Goal: Transaction & Acquisition: Purchase product/service

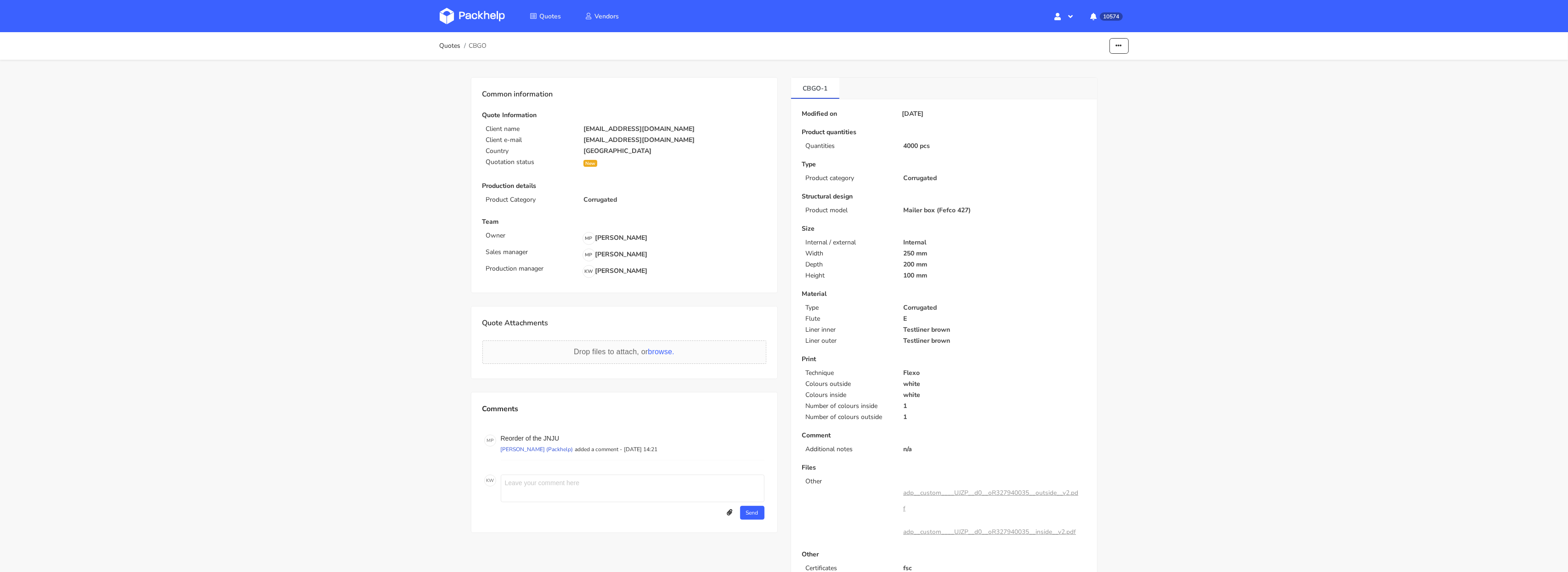
click at [472, 18] on img at bounding box center [472, 16] width 65 height 16
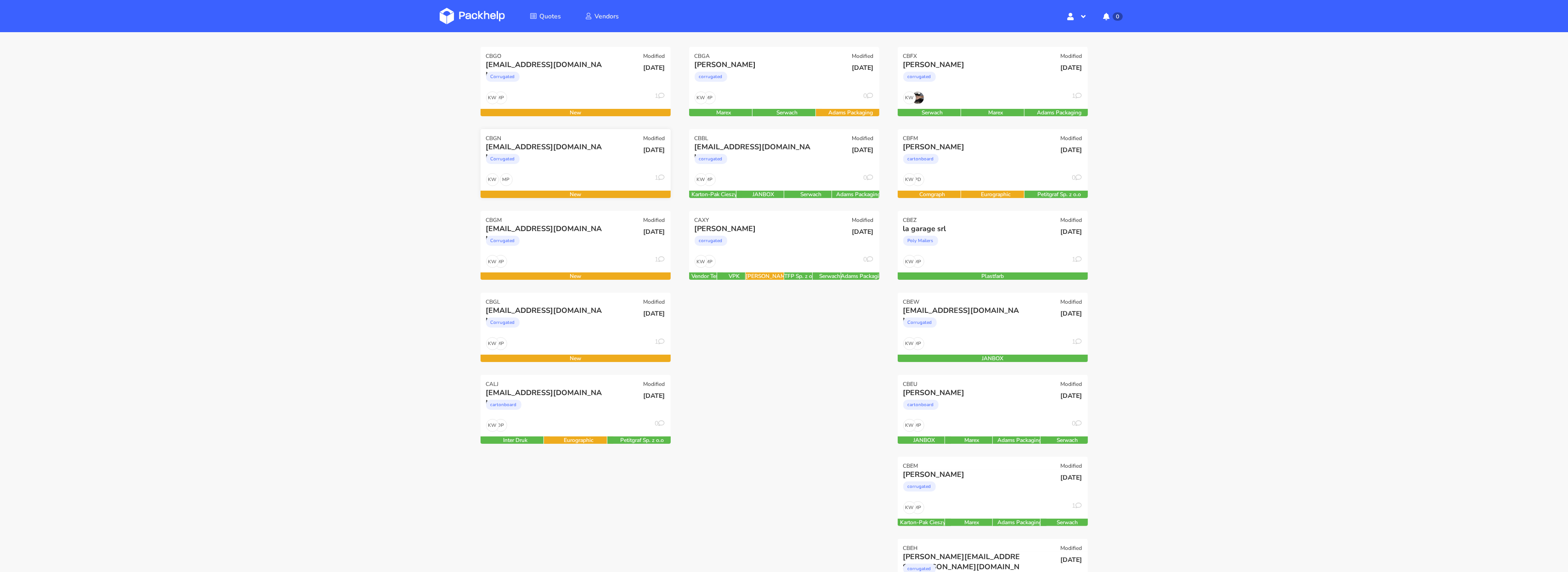
scroll to position [128, 0]
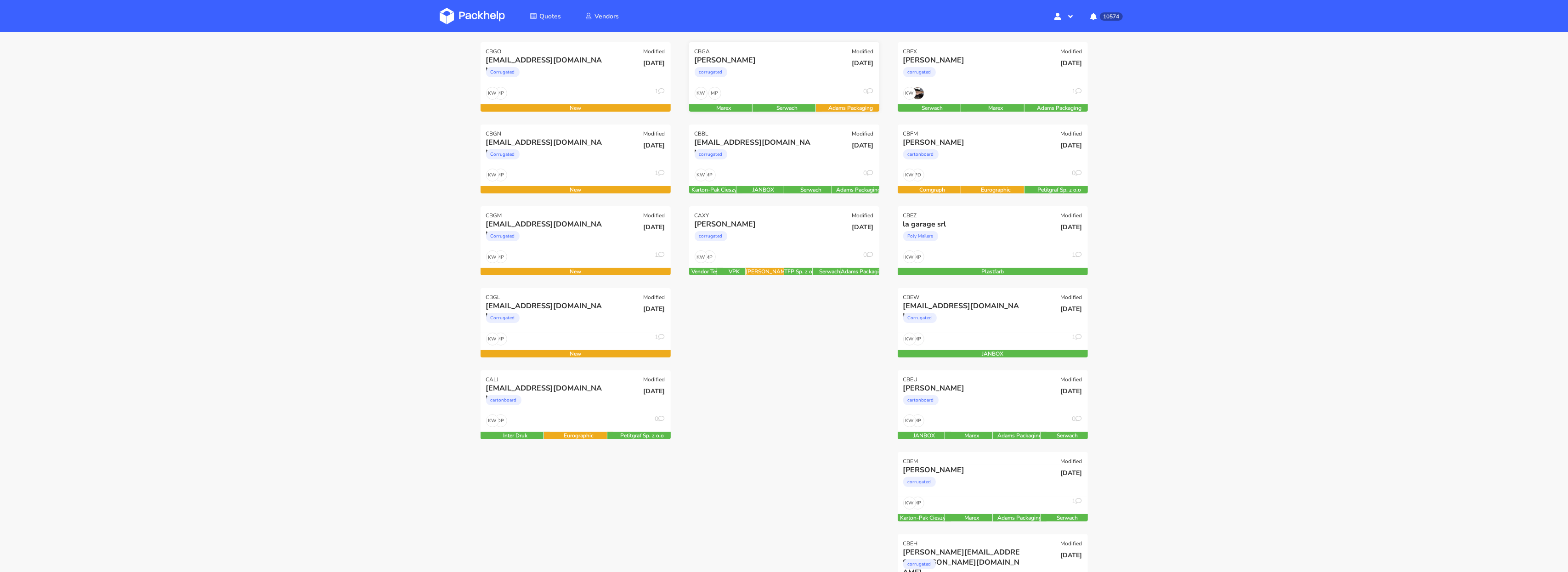
click at [772, 72] on div "corrugated" at bounding box center [755, 74] width 122 height 18
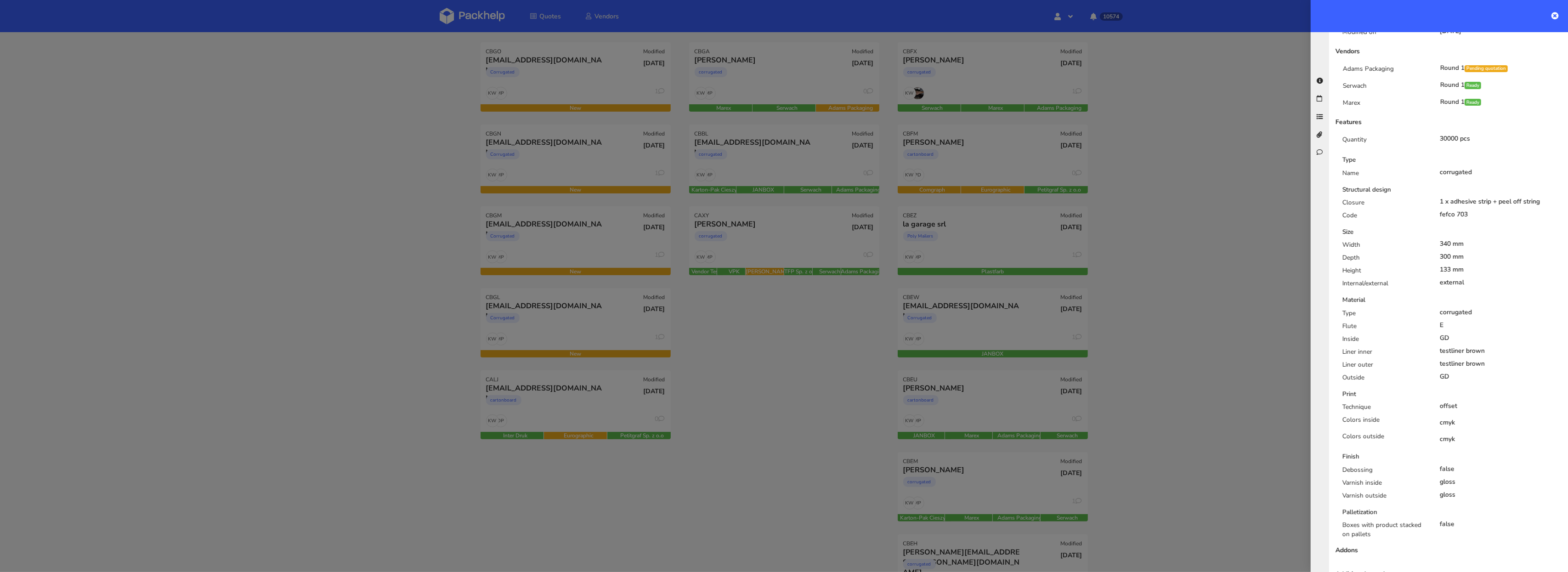
scroll to position [229, 0]
click at [395, 235] on div at bounding box center [784, 286] width 1568 height 572
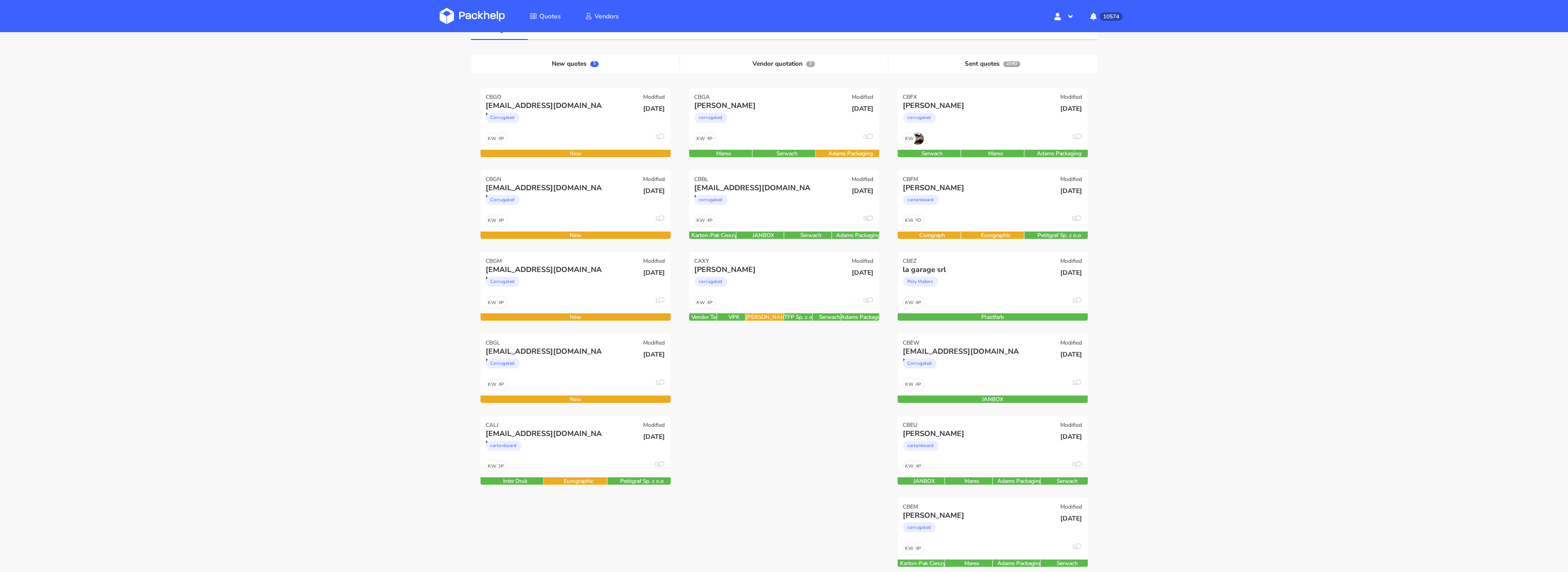
scroll to position [0, 0]
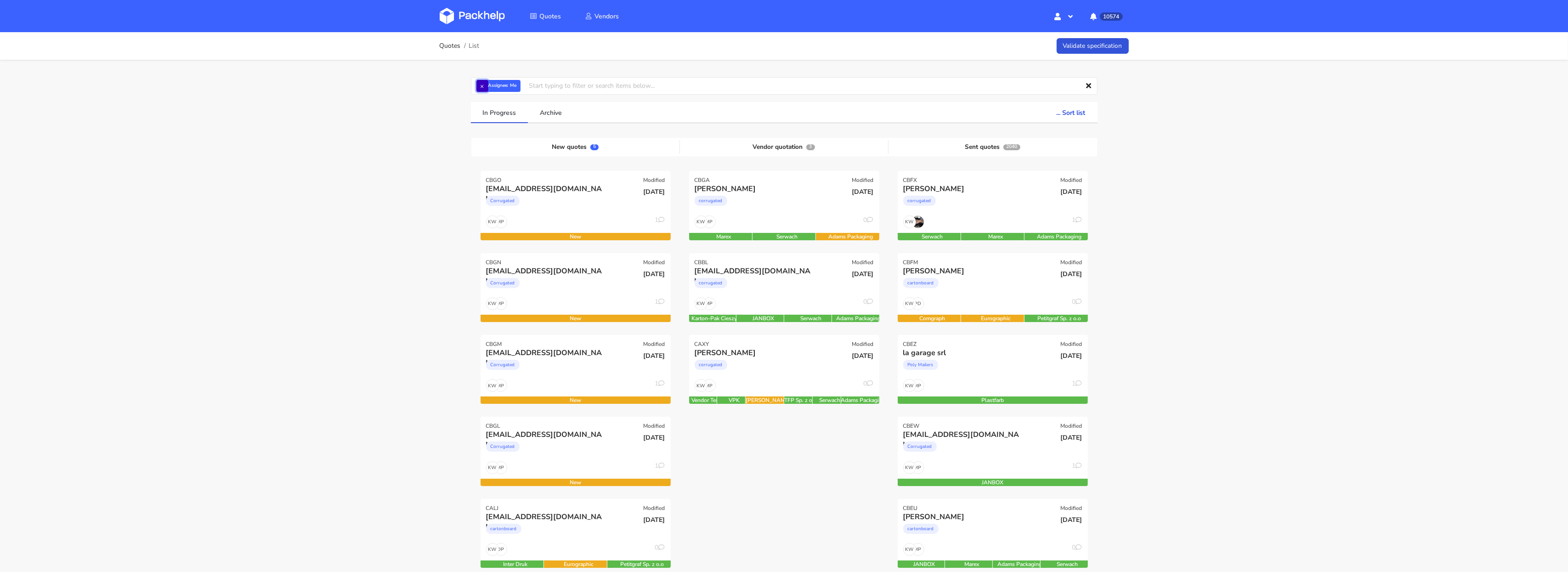
click at [480, 85] on button "×" at bounding box center [483, 86] width 12 height 12
click at [485, 86] on input "text" at bounding box center [784, 86] width 626 height 18
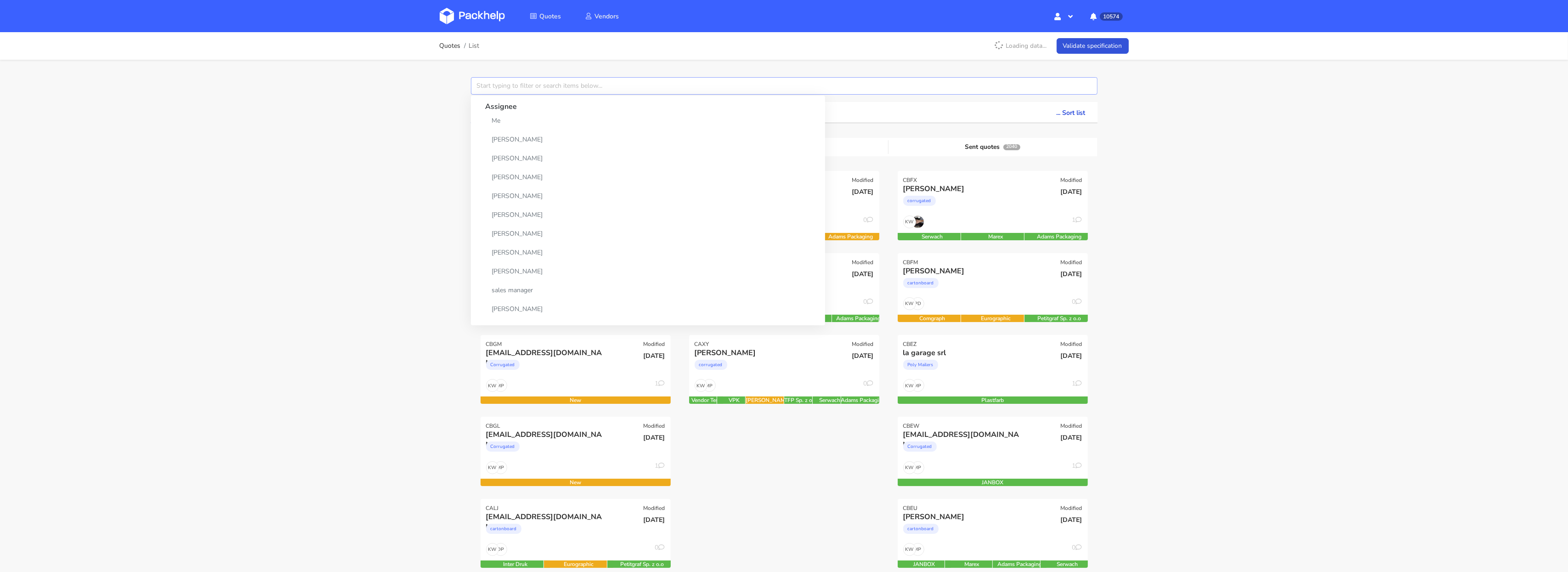
paste input "CBEZ"
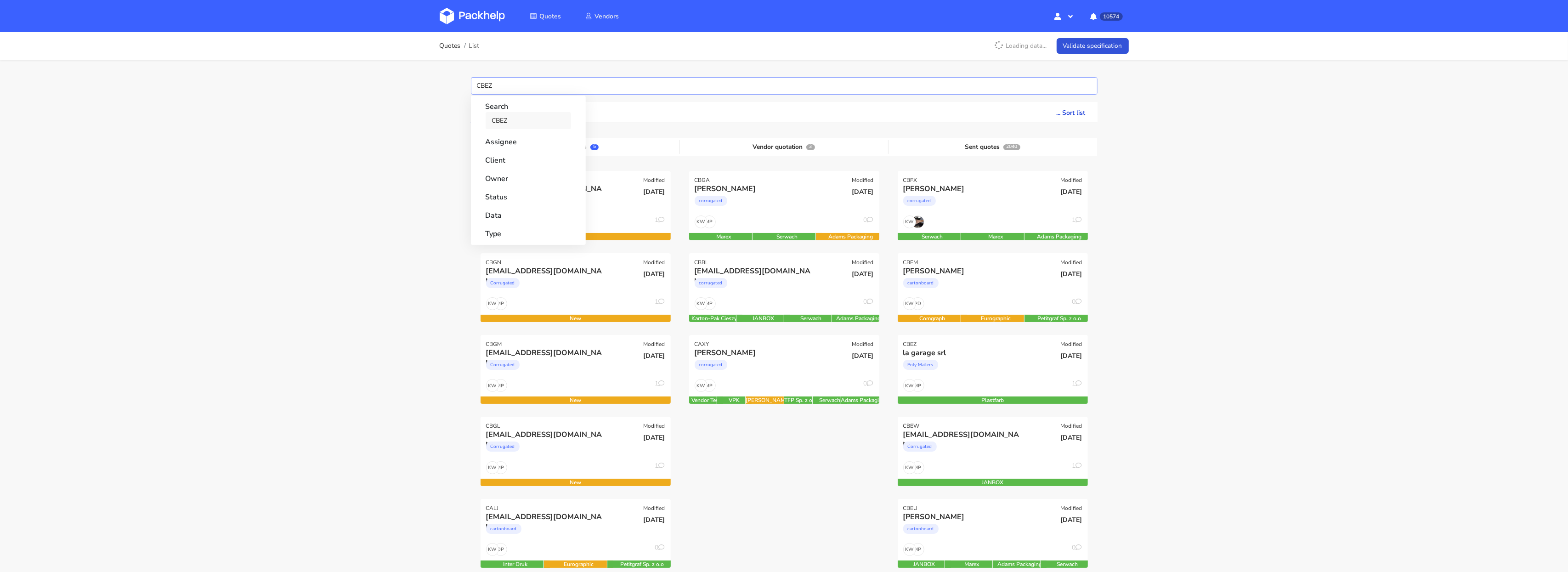
type input "CBEZ"
click at [494, 114] on link "CBEZ" at bounding box center [528, 120] width 85 height 17
click at [380, 151] on div "Quotes List Loading data... Validate specification Search CBEZ Assignee Client …" at bounding box center [784, 553] width 1568 height 1042
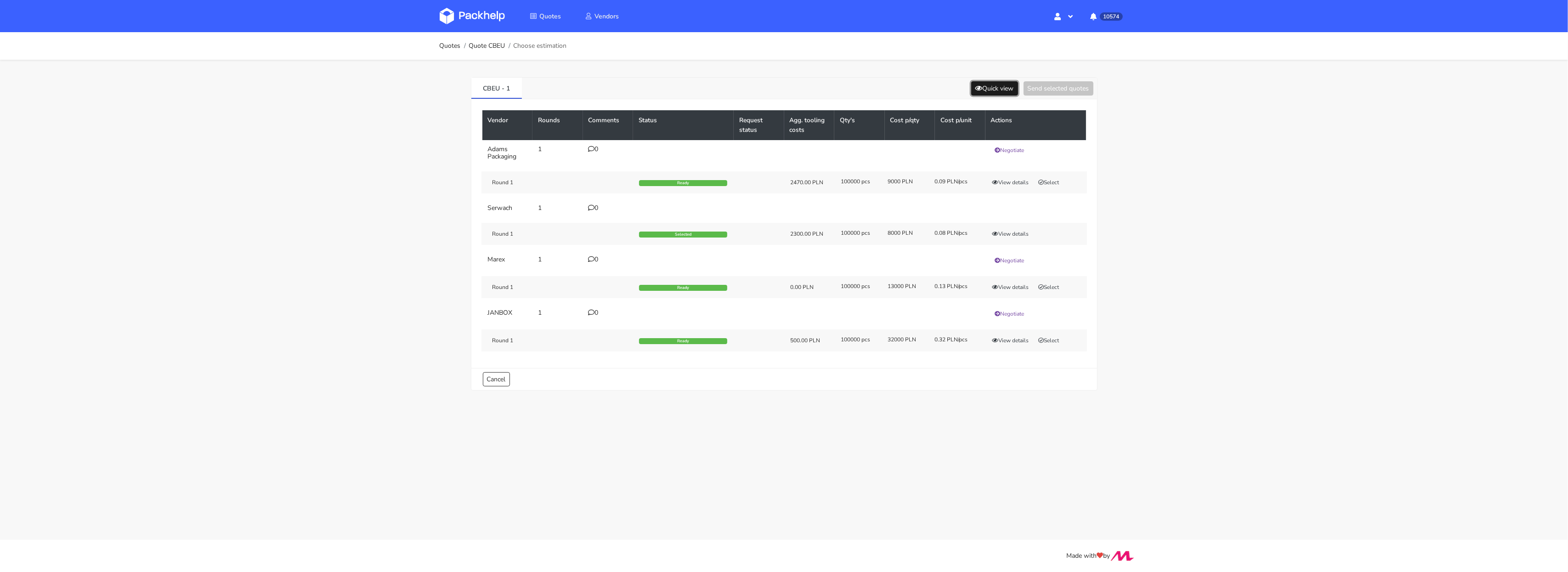
click at [987, 86] on button "Quick view" at bounding box center [995, 88] width 47 height 14
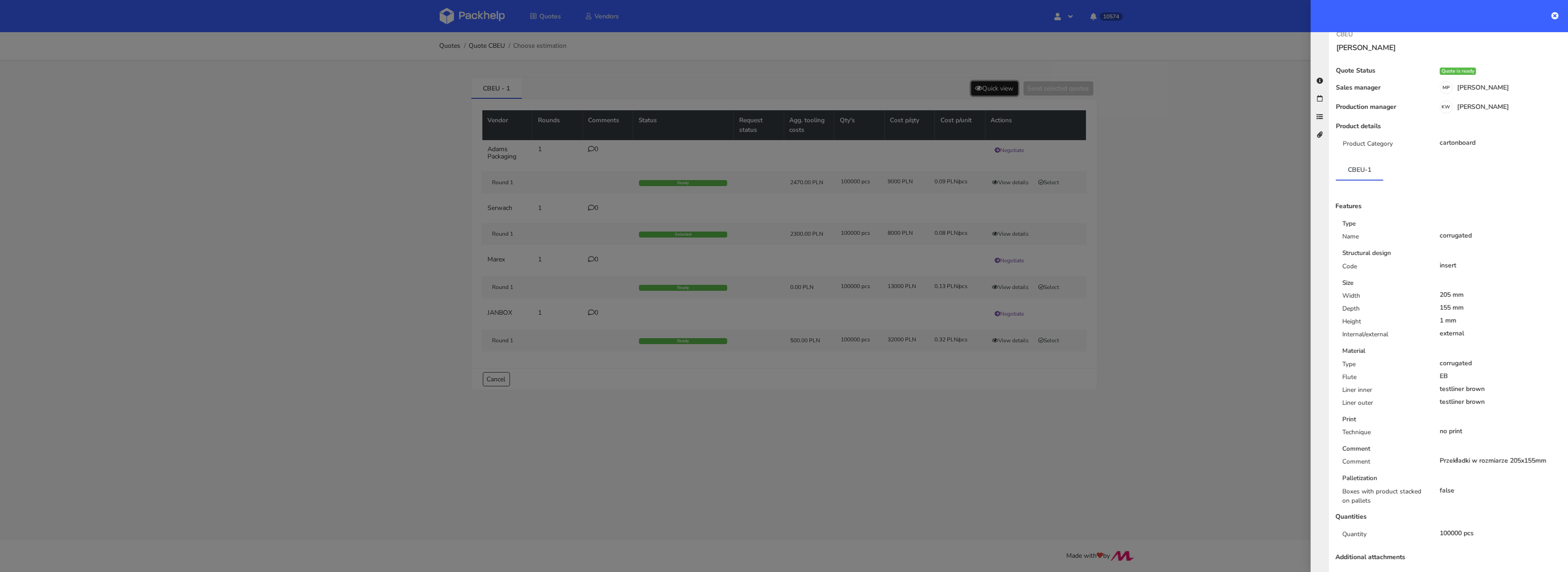
scroll to position [16, 0]
click at [975, 424] on div at bounding box center [784, 286] width 1568 height 572
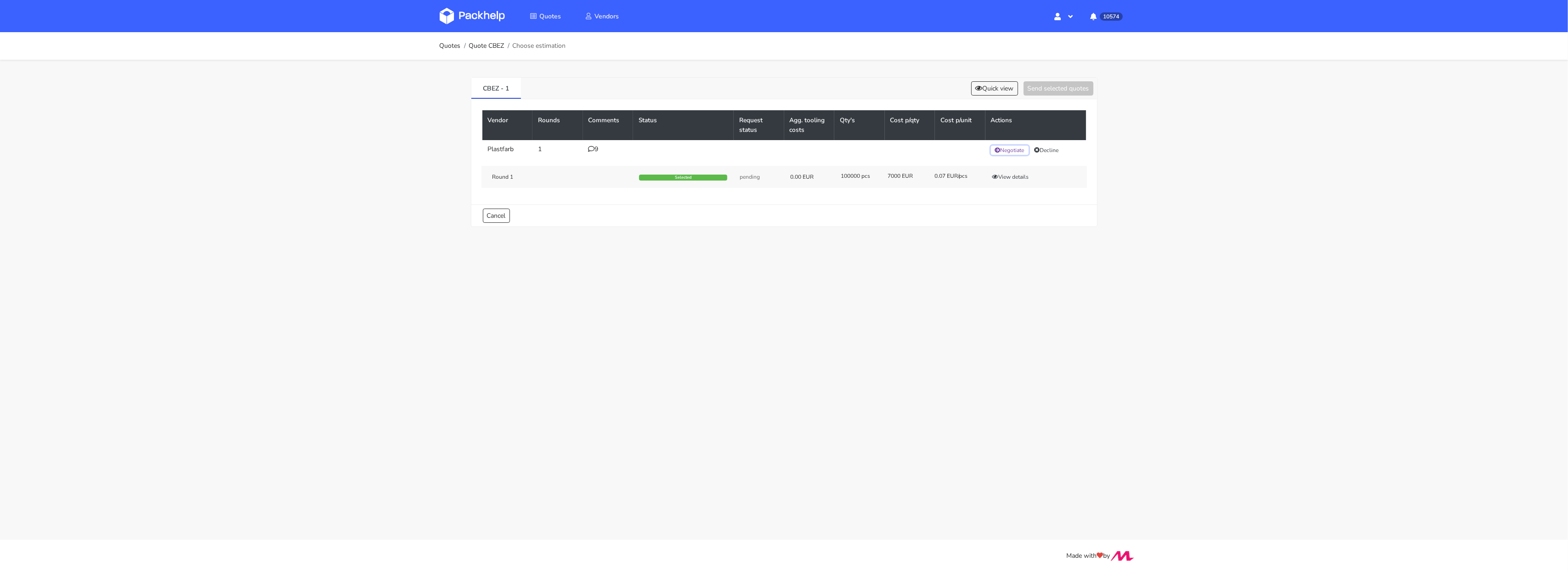
click at [1020, 147] on button "Negotiate" at bounding box center [1010, 150] width 38 height 9
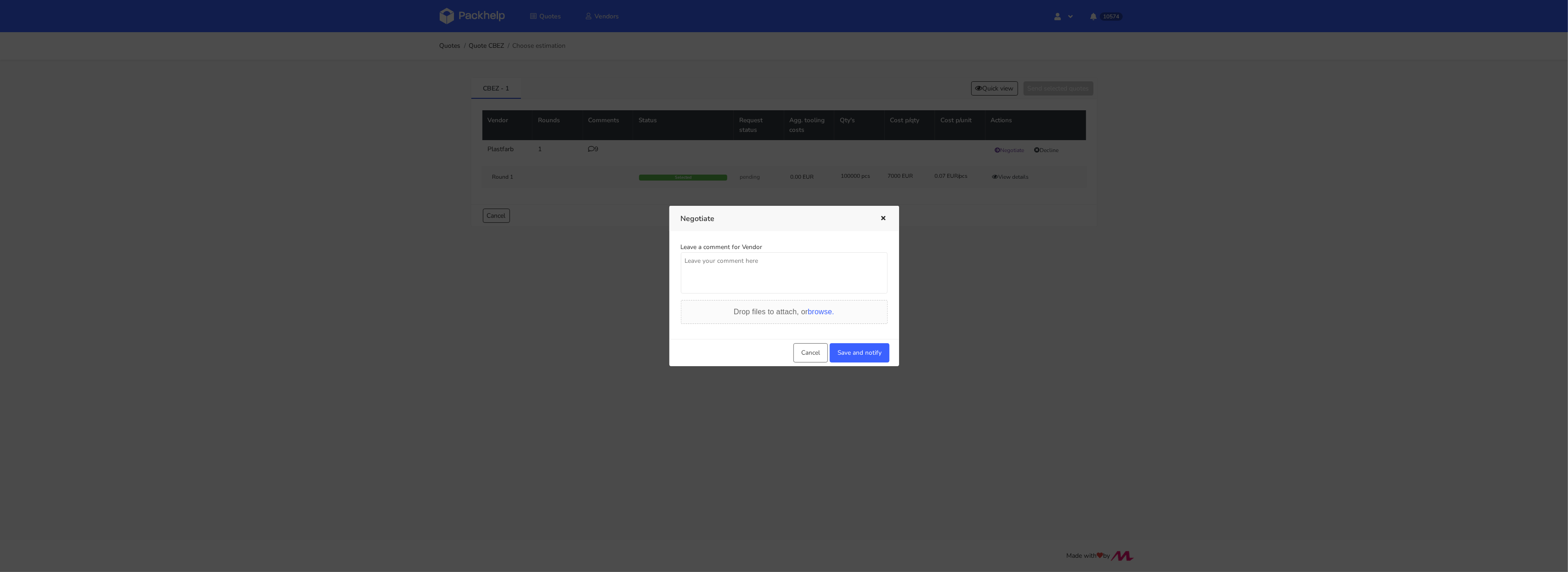
click at [705, 276] on textarea at bounding box center [785, 273] width 207 height 41
type textarea "[PERSON_NAME], niestety za drogo :( klient oczekuje ok 15% obniżki ceny, uda si…"
click at [852, 353] on button "Save and notify" at bounding box center [859, 353] width 60 height 19
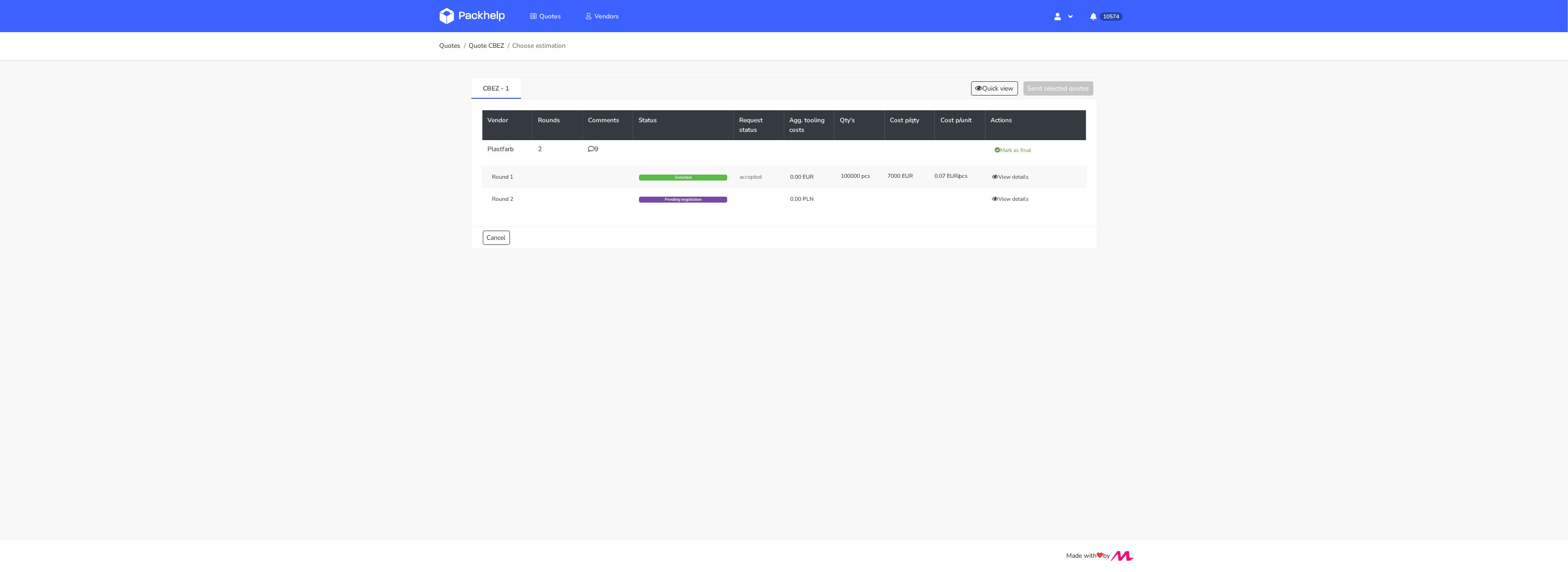
click at [471, 16] on img at bounding box center [472, 16] width 65 height 16
